Goal: Find specific page/section: Find specific page/section

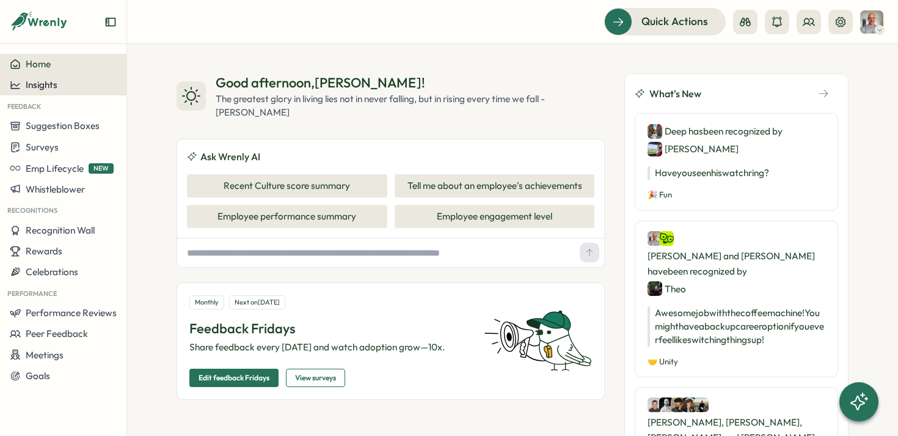
click at [50, 92] on button "Insights" at bounding box center [63, 85] width 126 height 21
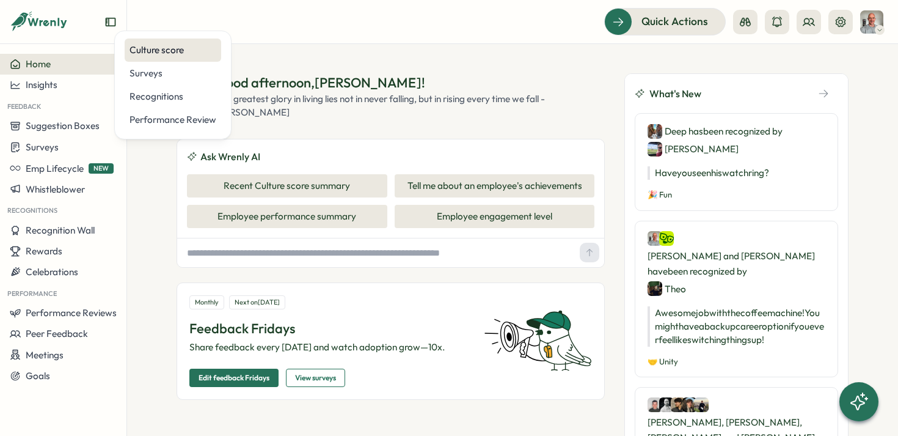
click at [159, 54] on div "Culture score" at bounding box center [173, 49] width 87 height 13
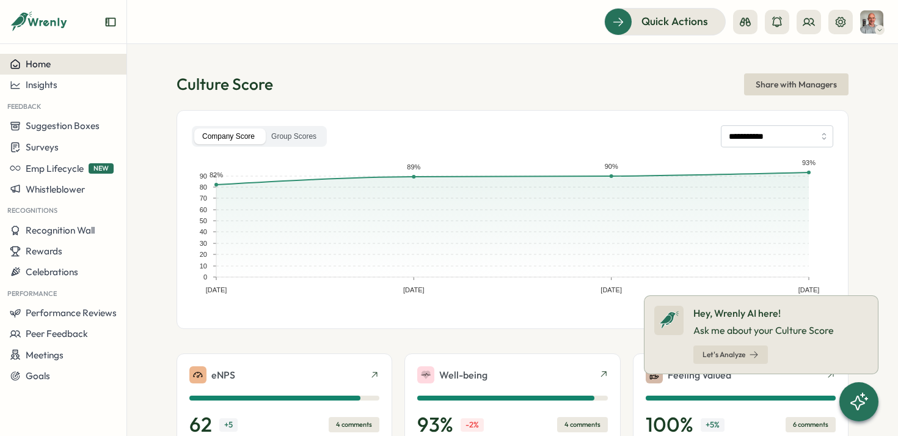
click at [70, 67] on div "Home" at bounding box center [63, 64] width 107 height 11
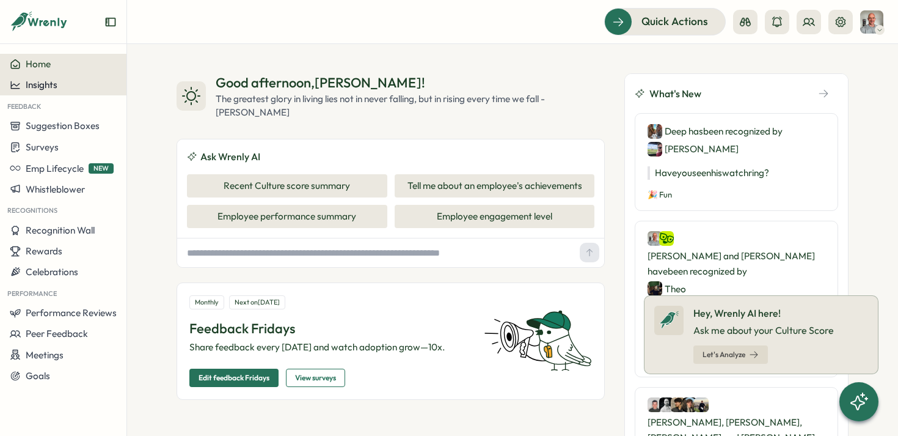
click at [46, 85] on span "Insights" at bounding box center [42, 85] width 32 height 12
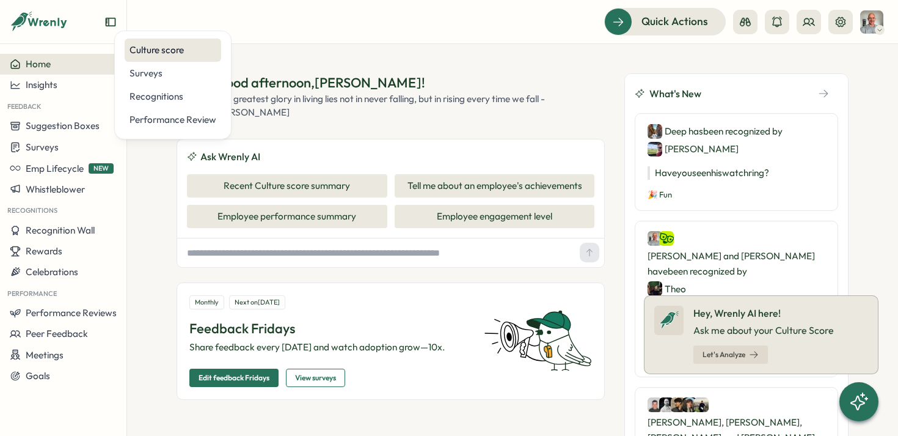
click at [188, 55] on div "Culture score" at bounding box center [173, 49] width 87 height 13
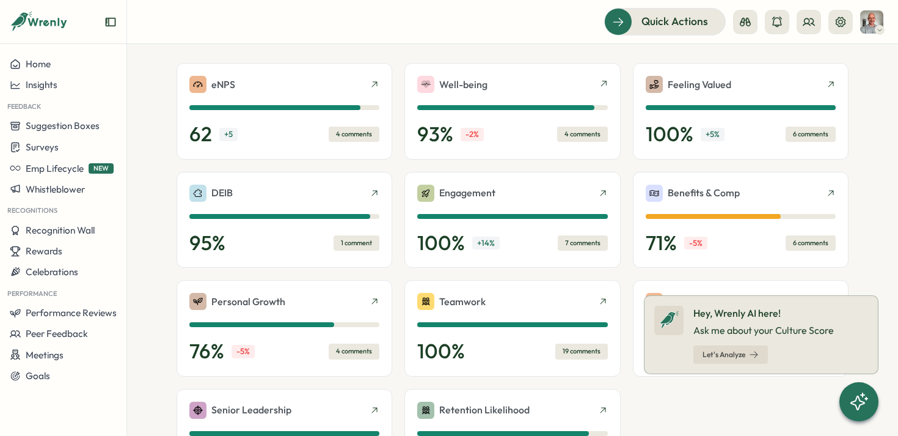
scroll to position [296, 0]
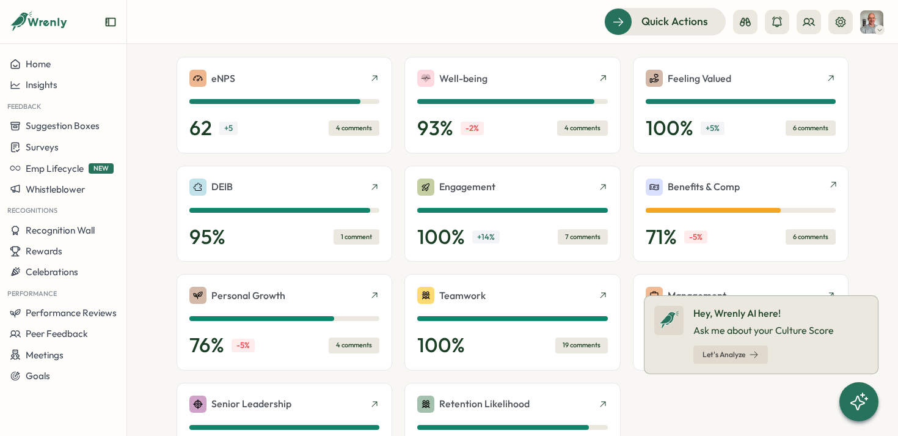
drag, startPoint x: 645, startPoint y: 226, endPoint x: 652, endPoint y: 226, distance: 7.3
click at [879, 296] on icon at bounding box center [878, 296] width 10 height 10
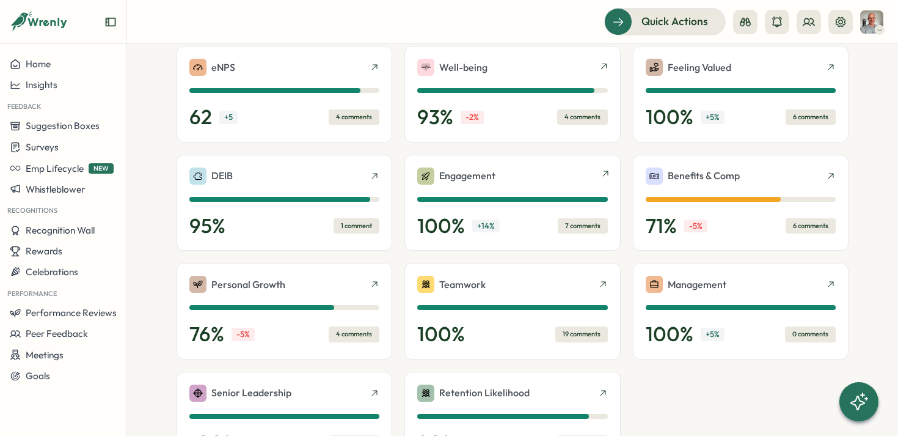
scroll to position [312, 0]
